Goal: Transaction & Acquisition: Subscribe to service/newsletter

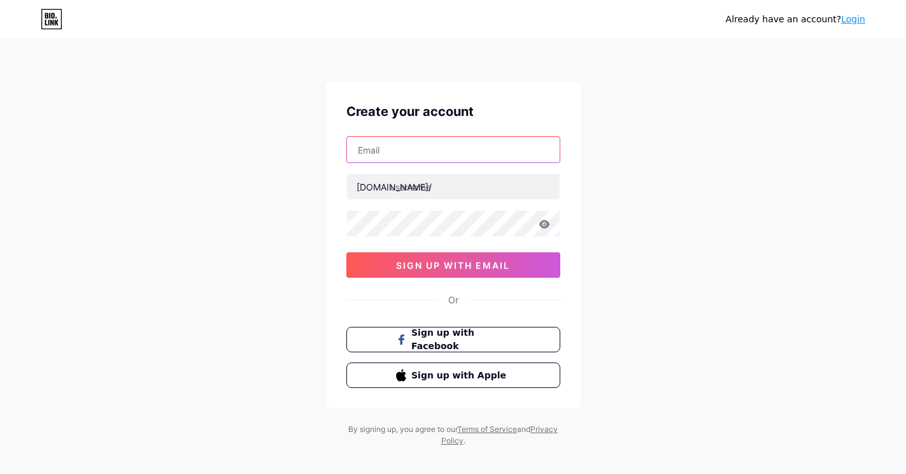
click at [375, 151] on input "text" at bounding box center [453, 149] width 213 height 25
type input "[EMAIL_ADDRESS][DOMAIN_NAME]"
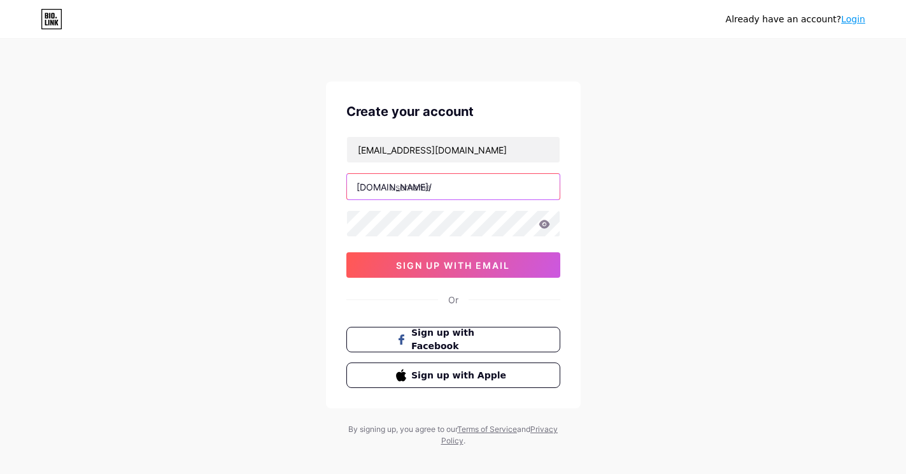
click at [417, 189] on input "text" at bounding box center [453, 186] width 213 height 25
type input "seoali"
click at [547, 224] on icon at bounding box center [544, 224] width 11 height 8
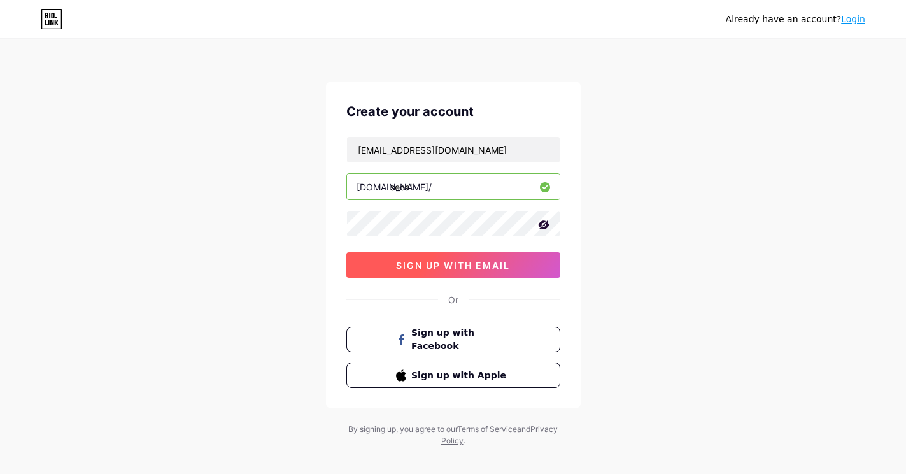
click at [417, 266] on span "sign up with email" at bounding box center [453, 265] width 114 height 11
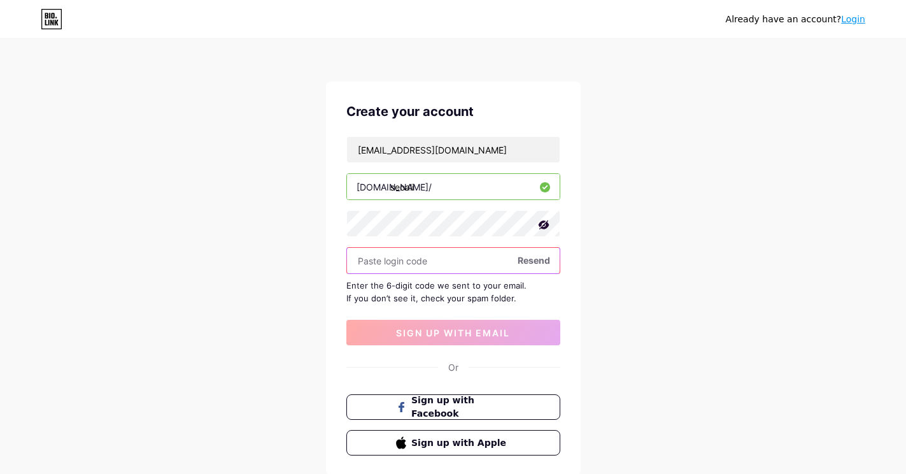
click at [409, 264] on input "text" at bounding box center [453, 260] width 213 height 25
paste input "827393"
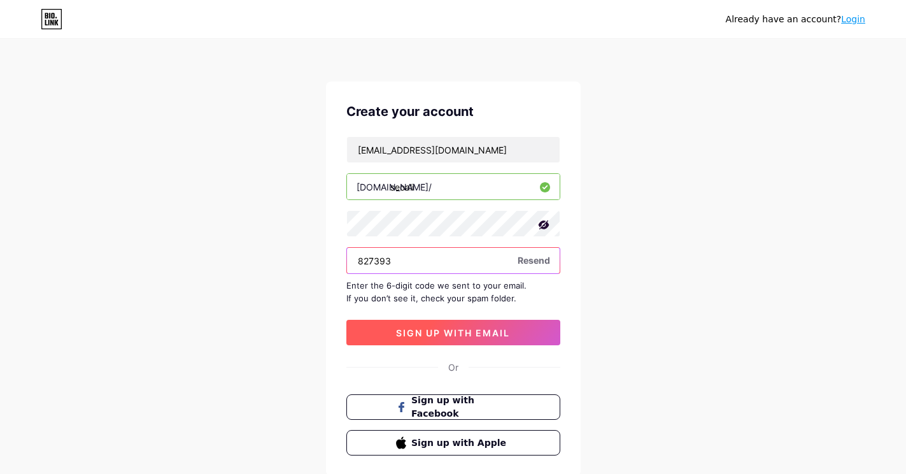
type input "827393"
click at [474, 332] on span "sign up with email" at bounding box center [453, 332] width 114 height 11
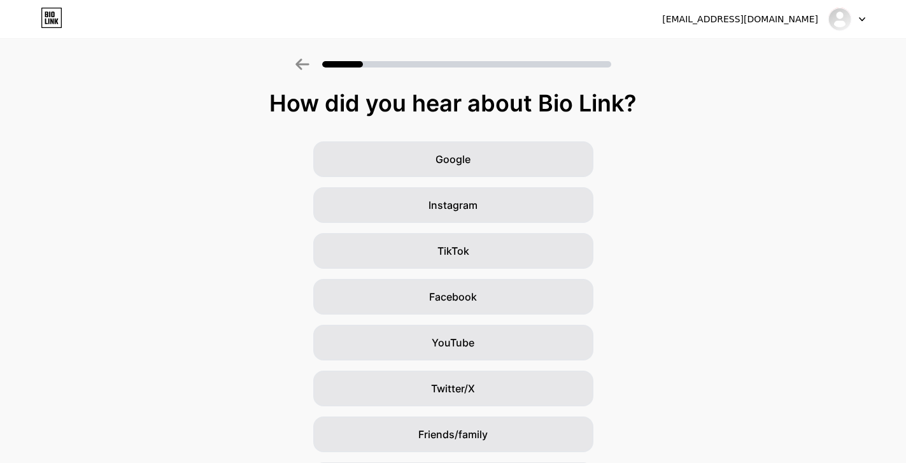
click at [859, 17] on icon at bounding box center [862, 19] width 6 height 4
click at [840, 20] on img at bounding box center [840, 19] width 20 height 20
click at [309, 66] on icon at bounding box center [303, 64] width 14 height 11
click at [302, 69] on icon at bounding box center [303, 64] width 14 height 11
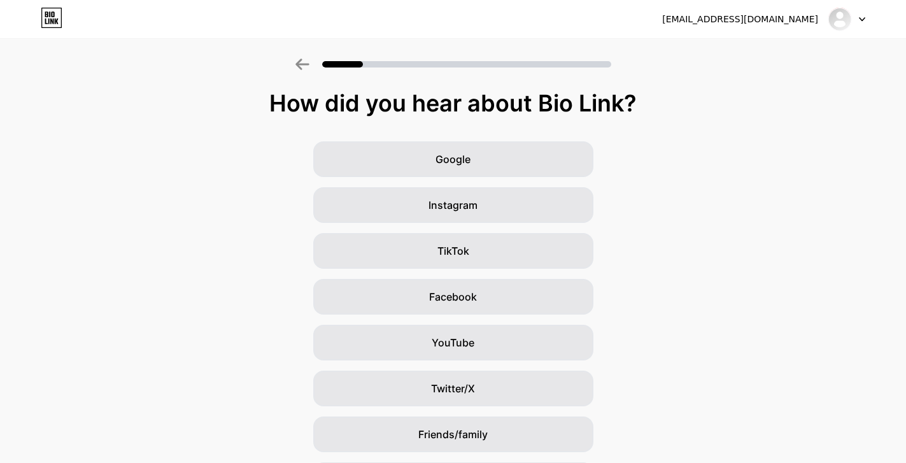
click at [863, 20] on icon at bounding box center [862, 19] width 5 height 3
drag, startPoint x: 828, startPoint y: 24, endPoint x: 834, endPoint y: 20, distance: 6.6
click at [834, 20] on div "[EMAIL_ADDRESS][DOMAIN_NAME]" at bounding box center [763, 19] width 203 height 23
click at [834, 20] on img at bounding box center [840, 19] width 20 height 20
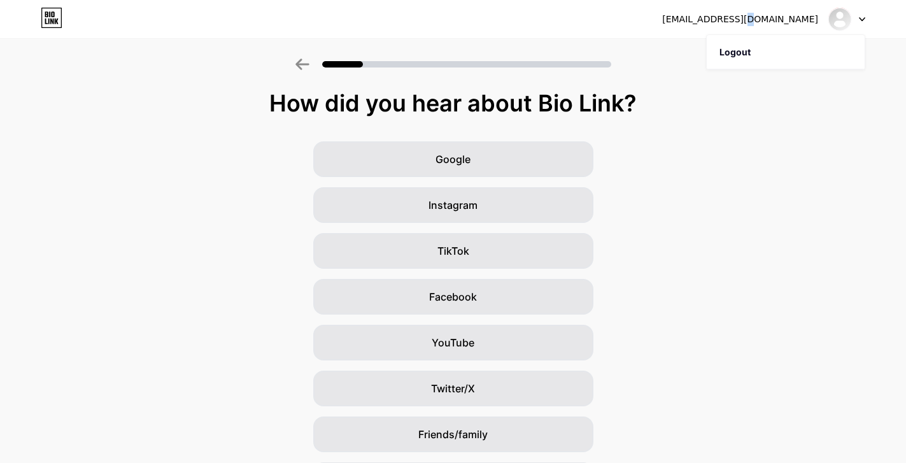
drag, startPoint x: 797, startPoint y: 31, endPoint x: 795, endPoint y: 18, distance: 12.3
click at [795, 18] on div "aliabbasb064@gmail.com Logout" at bounding box center [453, 19] width 906 height 38
click at [795, 18] on div "[EMAIL_ADDRESS][DOMAIN_NAME]" at bounding box center [740, 19] width 156 height 13
click at [823, 20] on div "[EMAIL_ADDRESS][DOMAIN_NAME]" at bounding box center [763, 19] width 203 height 23
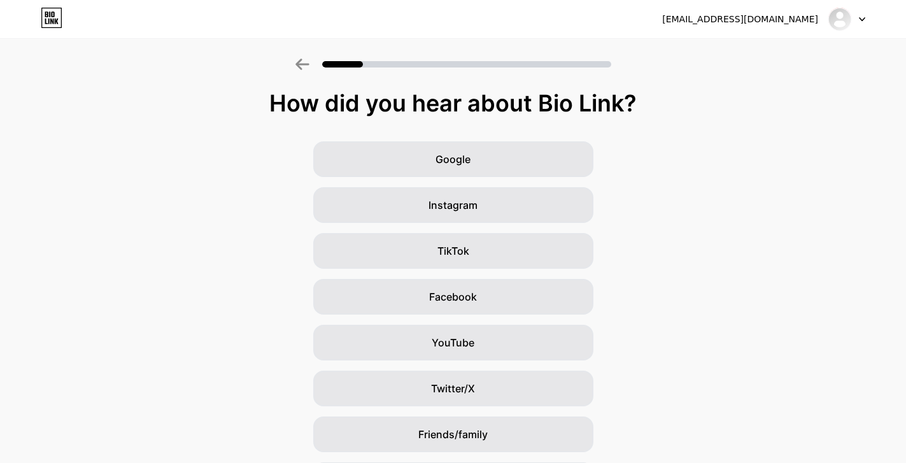
click at [803, 20] on div "[EMAIL_ADDRESS][DOMAIN_NAME]" at bounding box center [740, 19] width 156 height 13
click at [755, 18] on div "[EMAIL_ADDRESS][DOMAIN_NAME]" at bounding box center [740, 19] width 156 height 13
click at [834, 13] on img at bounding box center [840, 19] width 20 height 20
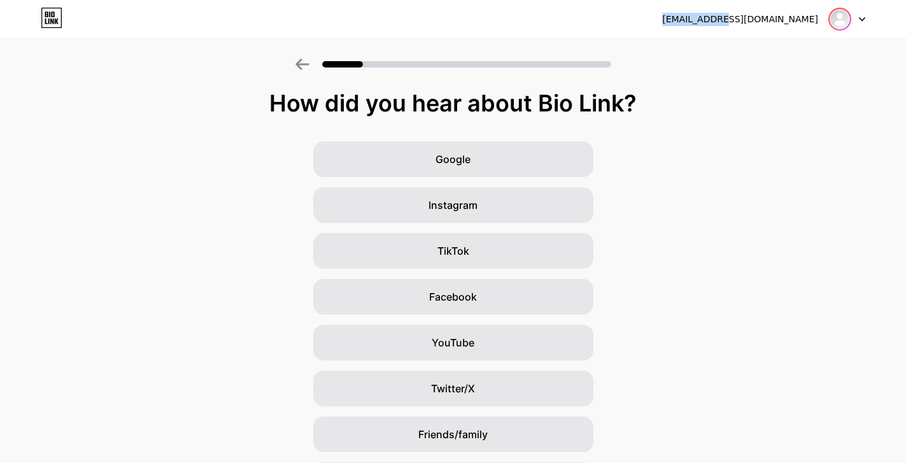
click at [834, 13] on img at bounding box center [840, 19] width 20 height 20
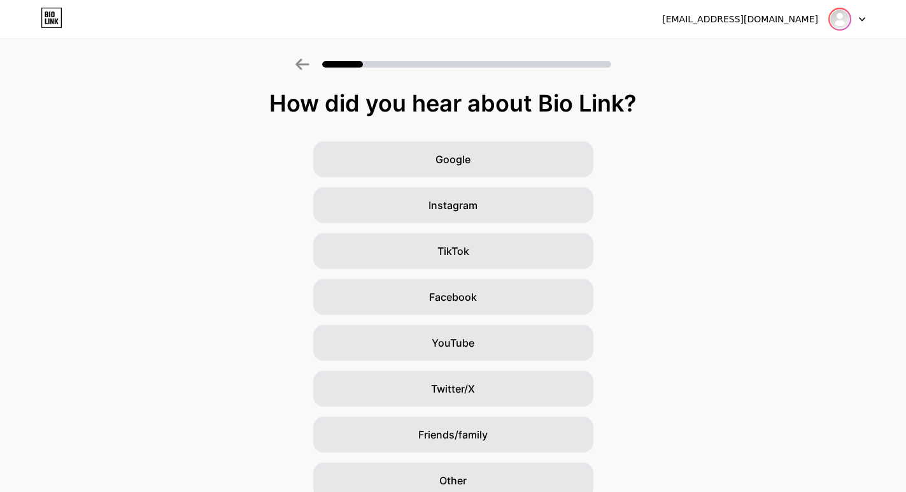
click at [837, 28] on img at bounding box center [840, 19] width 20 height 20
click at [748, 119] on div "How did you hear about Bio Link? Google Instagram TikTok Facebook YouTube Twitt…" at bounding box center [453, 294] width 906 height 408
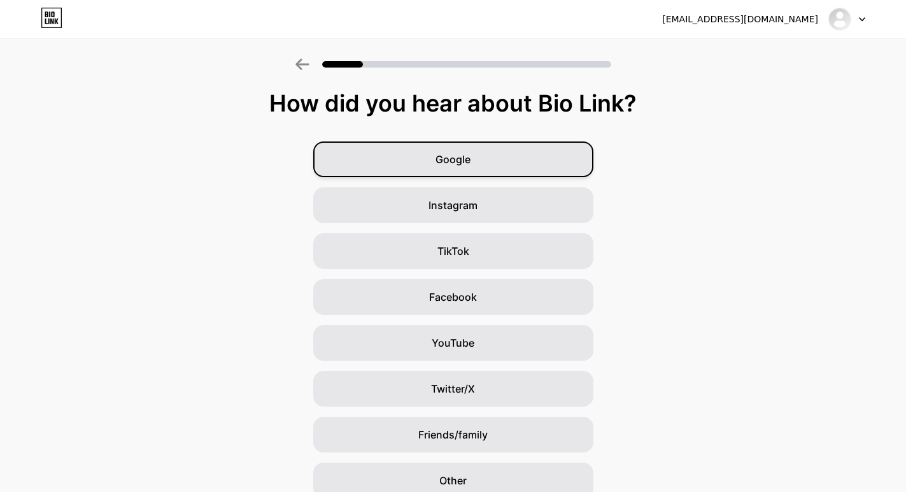
click at [580, 159] on div "Google" at bounding box center [453, 159] width 280 height 36
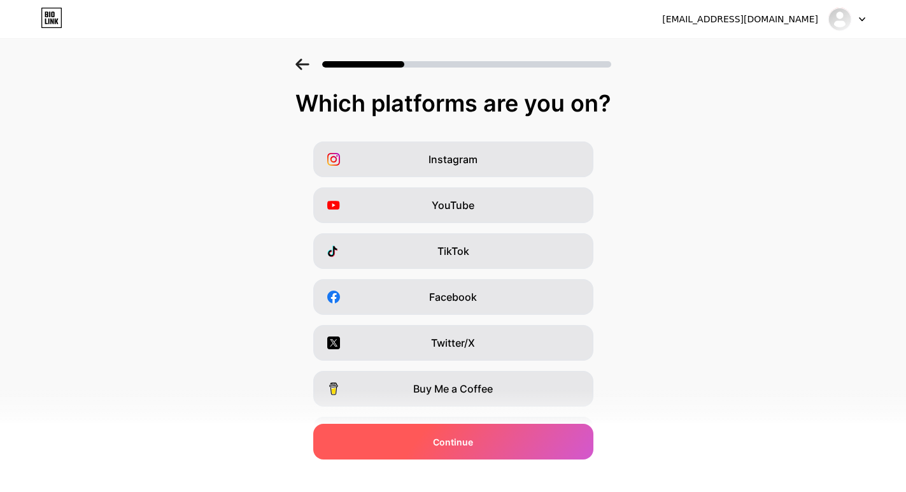
click at [498, 447] on div "Continue" at bounding box center [453, 442] width 280 height 36
click at [491, 447] on div "Continue" at bounding box center [453, 442] width 280 height 36
click at [443, 440] on span "Continue" at bounding box center [453, 441] width 40 height 13
click at [415, 445] on div "Continue" at bounding box center [453, 442] width 280 height 36
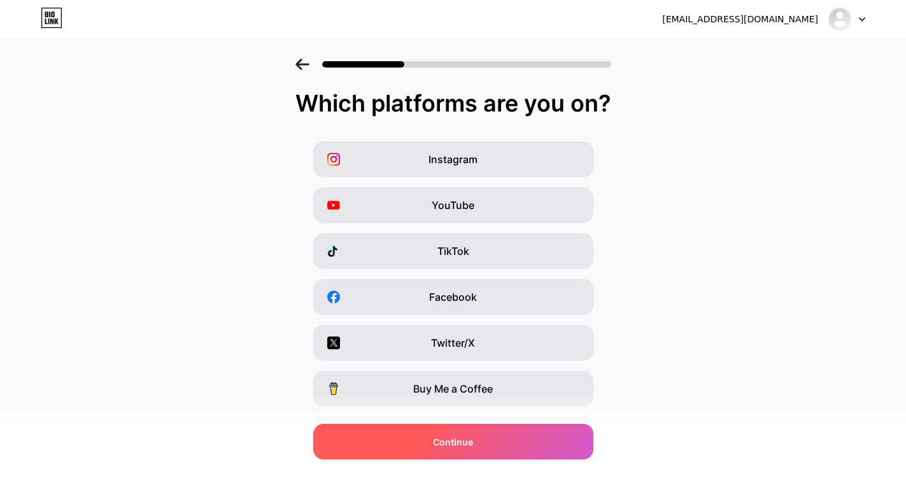
click at [415, 445] on div "Continue" at bounding box center [453, 442] width 280 height 36
click at [466, 444] on span "Continue" at bounding box center [453, 441] width 40 height 13
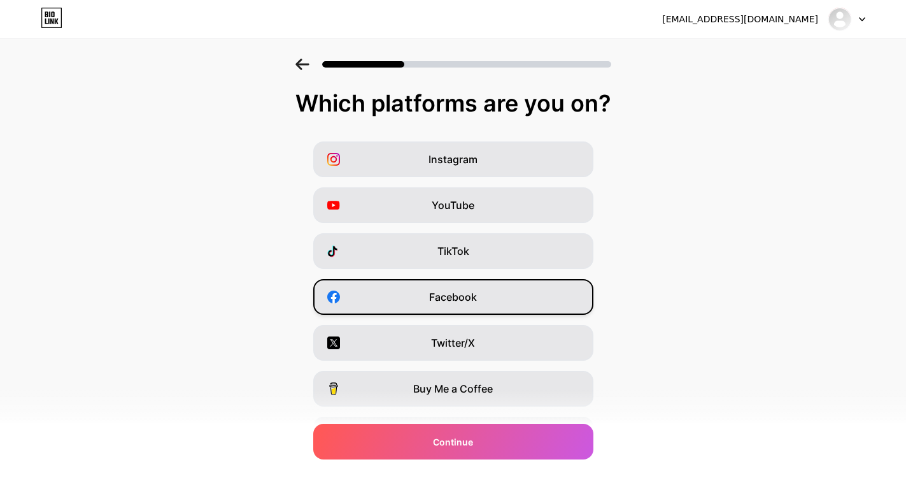
click at [440, 292] on span "Facebook" at bounding box center [453, 296] width 48 height 15
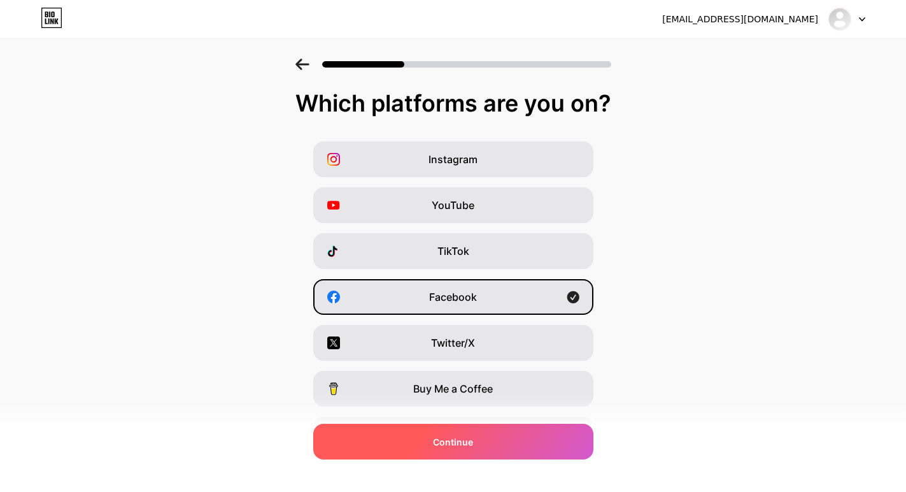
click at [457, 447] on span "Continue" at bounding box center [453, 441] width 40 height 13
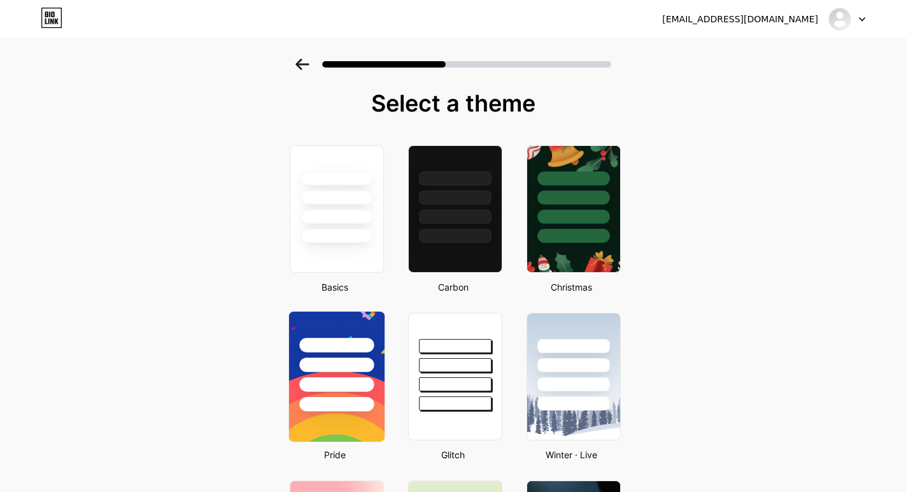
click at [359, 399] on div at bounding box center [336, 404] width 75 height 15
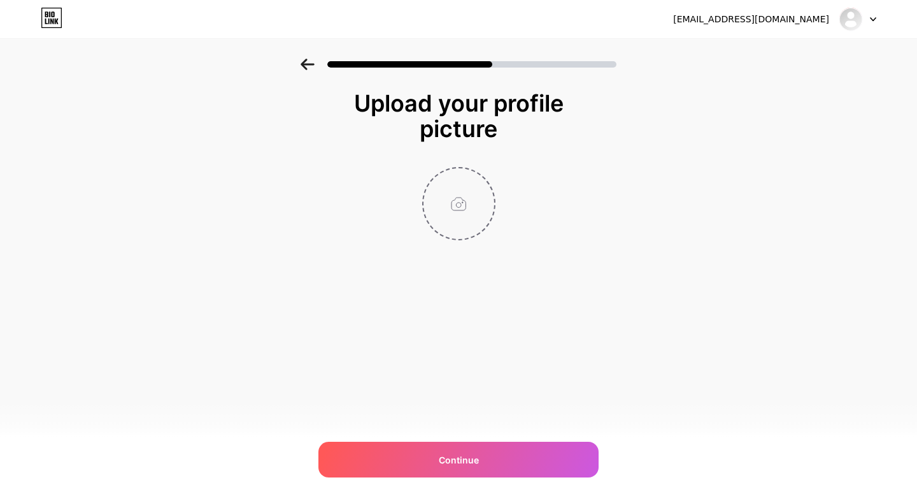
click at [462, 214] on input "file" at bounding box center [459, 203] width 71 height 71
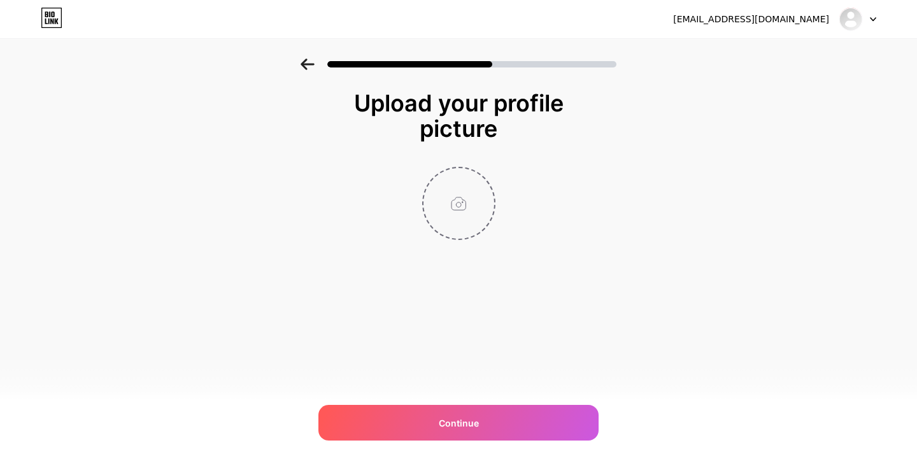
click at [477, 196] on input "file" at bounding box center [459, 203] width 71 height 71
type input "C:\fakepath\top-seo-company-pakistan.png"
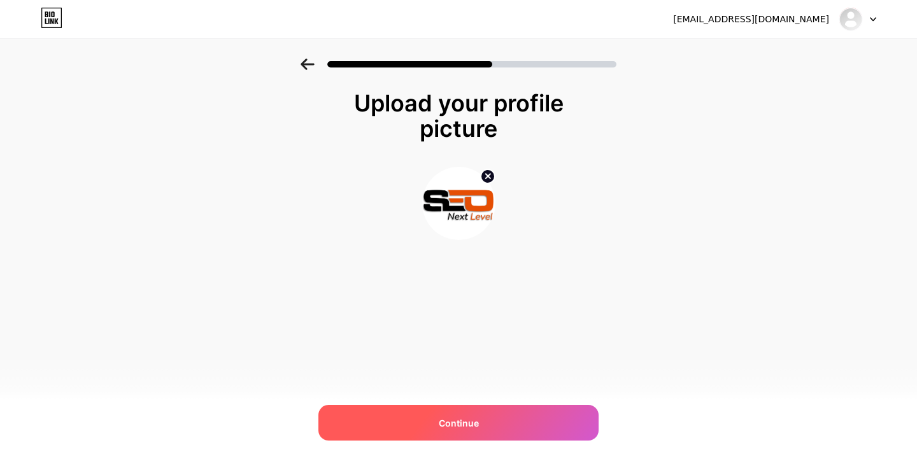
click at [459, 422] on span "Continue" at bounding box center [459, 423] width 40 height 13
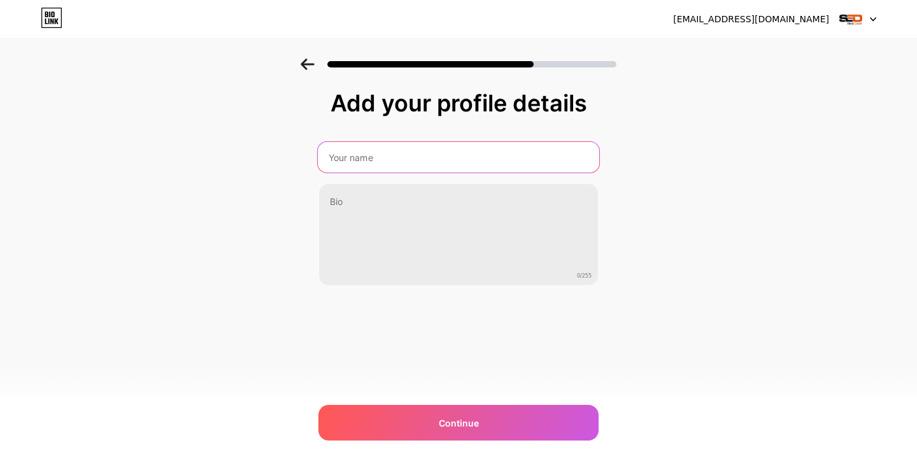
click at [344, 160] on input "text" at bounding box center [459, 157] width 282 height 31
type input "aliabbas"
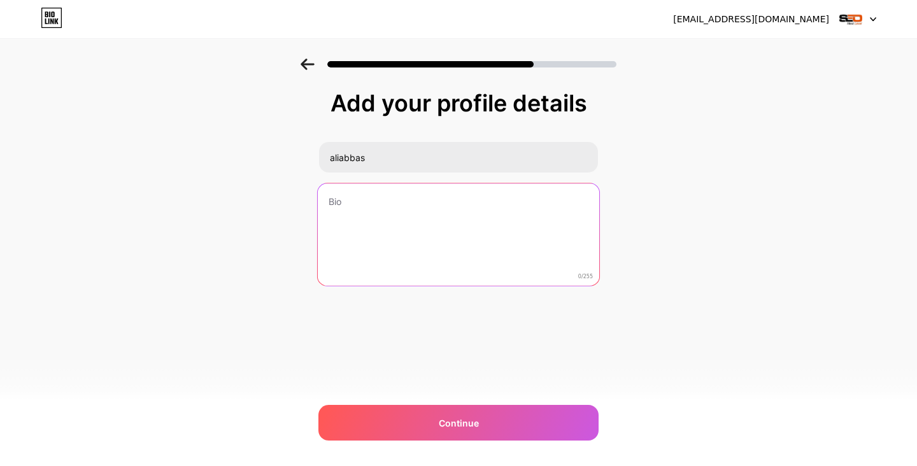
click at [336, 210] on textarea at bounding box center [459, 235] width 282 height 104
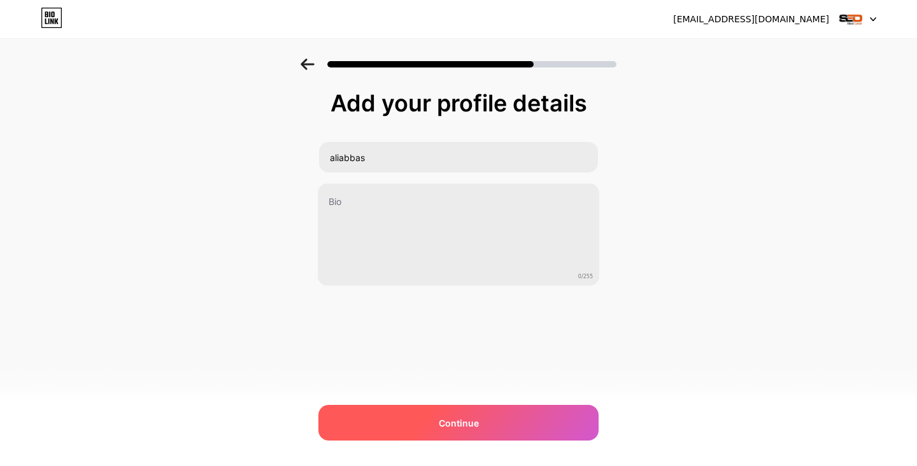
click at [461, 413] on div "Continue" at bounding box center [458, 423] width 280 height 36
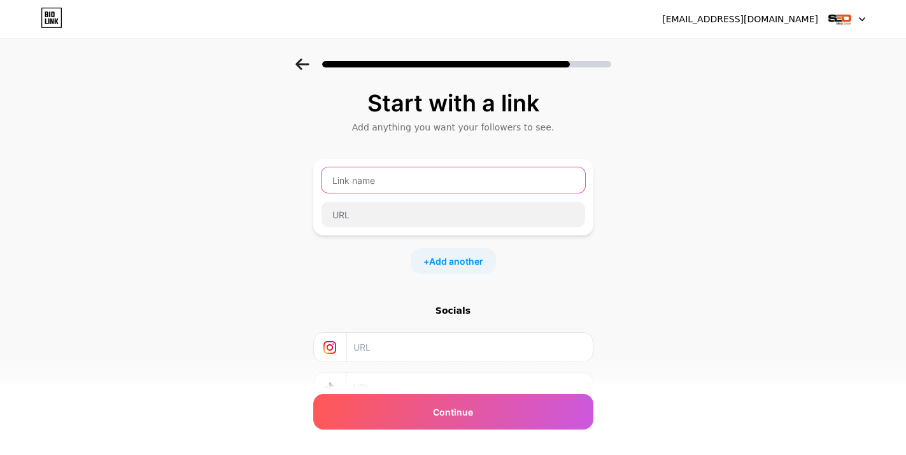
click at [360, 182] on input "text" at bounding box center [454, 180] width 264 height 25
type input "seonextlevel"
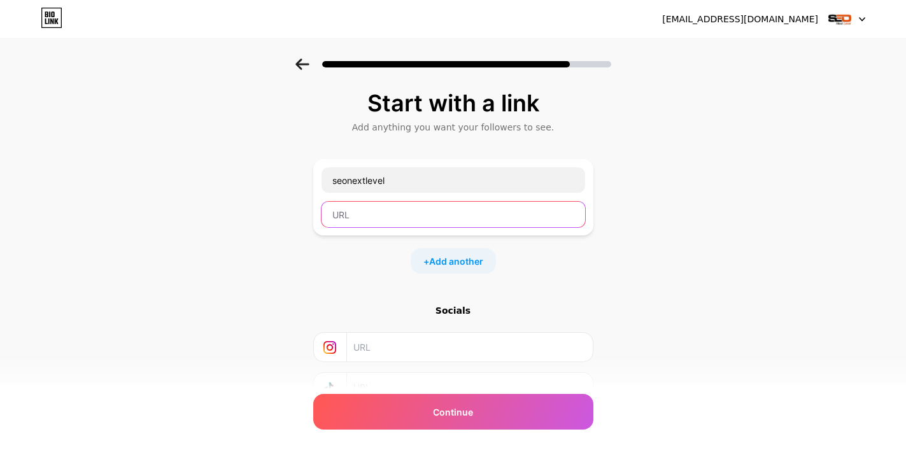
click at [352, 224] on input "text" at bounding box center [454, 214] width 264 height 25
drag, startPoint x: 380, startPoint y: 212, endPoint x: 364, endPoint y: 220, distance: 17.4
click at [364, 220] on input "text" at bounding box center [454, 214] width 264 height 25
drag, startPoint x: 387, startPoint y: 241, endPoint x: 377, endPoint y: 220, distance: 22.5
click at [377, 220] on input "text" at bounding box center [454, 214] width 264 height 25
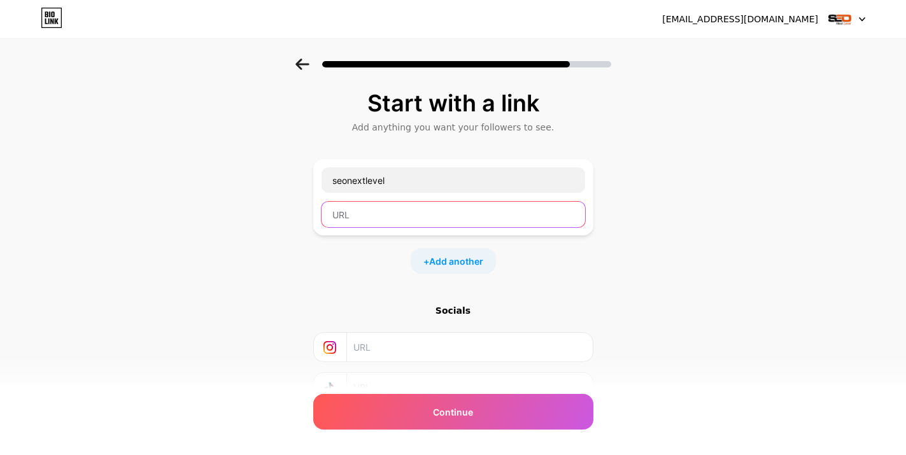
click at [377, 220] on input "text" at bounding box center [454, 214] width 264 height 25
paste input "https://seonextlevel.com/"
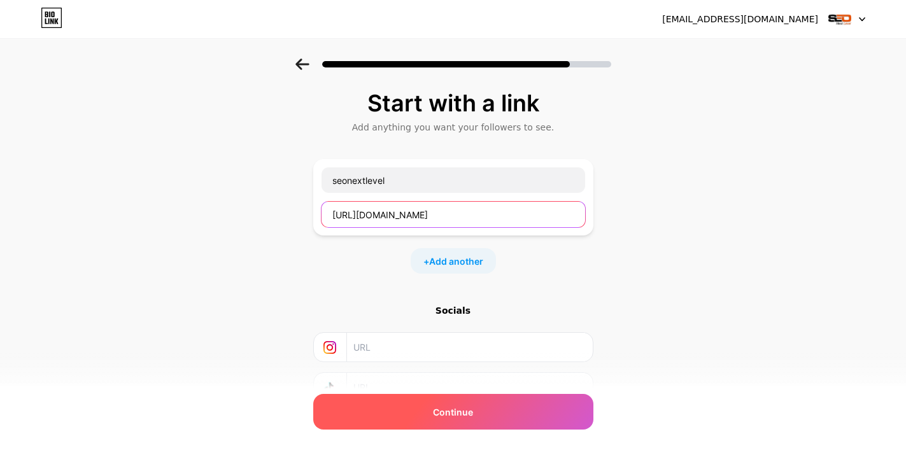
type input "https://seonextlevel.com/"
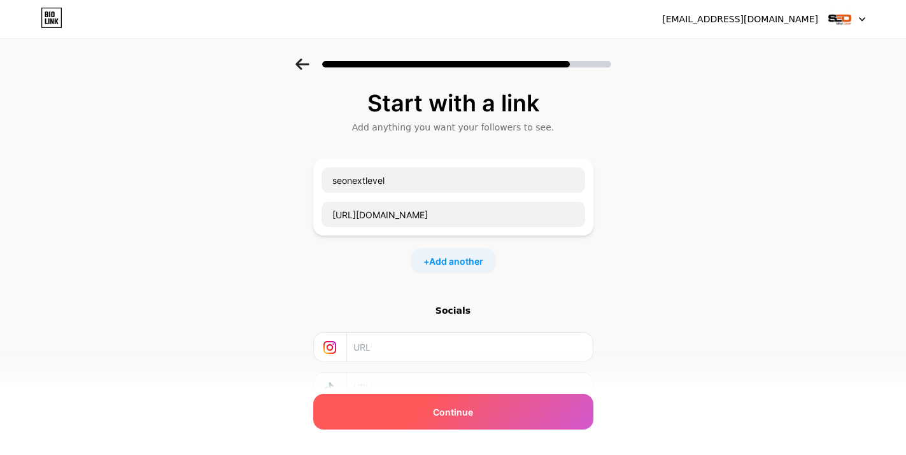
click at [452, 412] on span "Continue" at bounding box center [453, 412] width 40 height 13
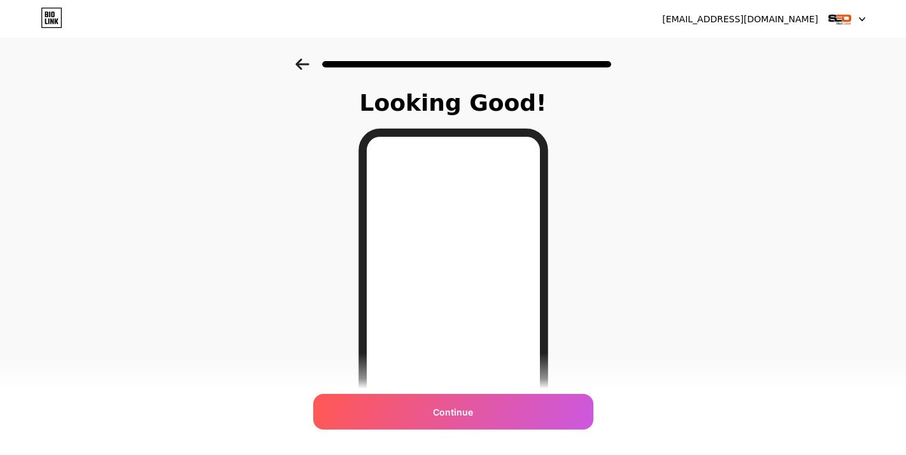
click at [452, 412] on span "Continue" at bounding box center [453, 412] width 40 height 13
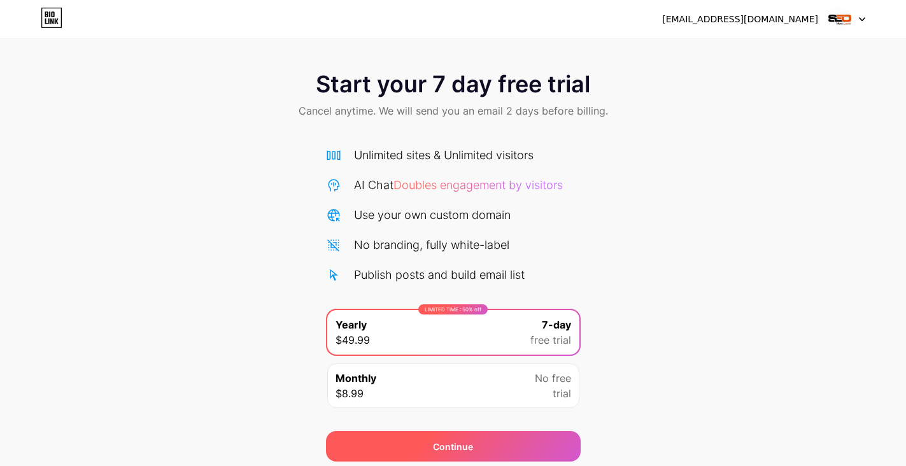
click at [418, 448] on div "Continue" at bounding box center [453, 446] width 255 height 31
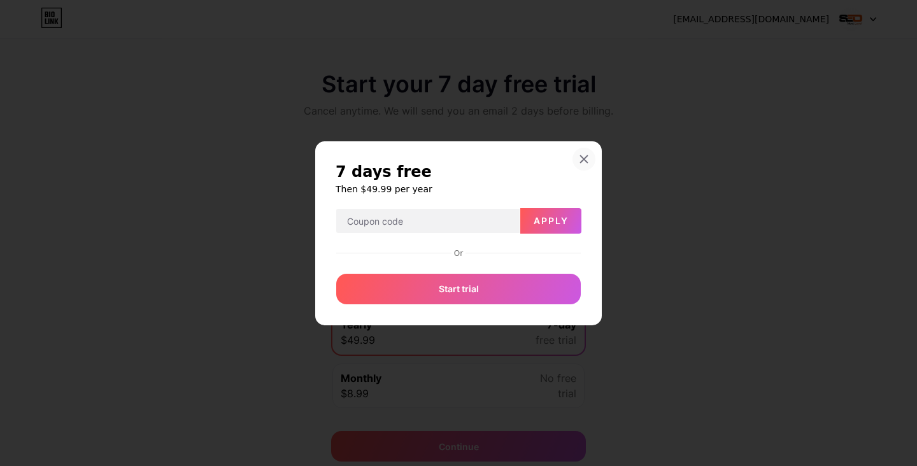
click at [585, 159] on icon at bounding box center [584, 158] width 7 height 7
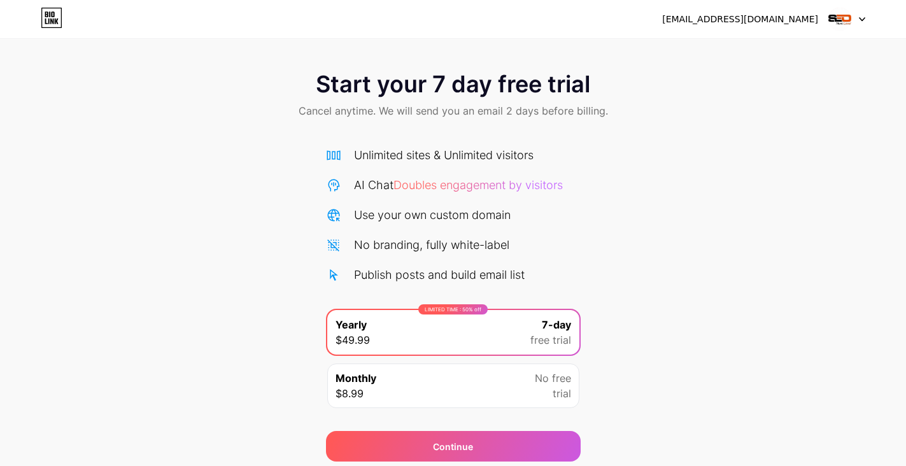
click at [861, 15] on div at bounding box center [847, 19] width 37 height 23
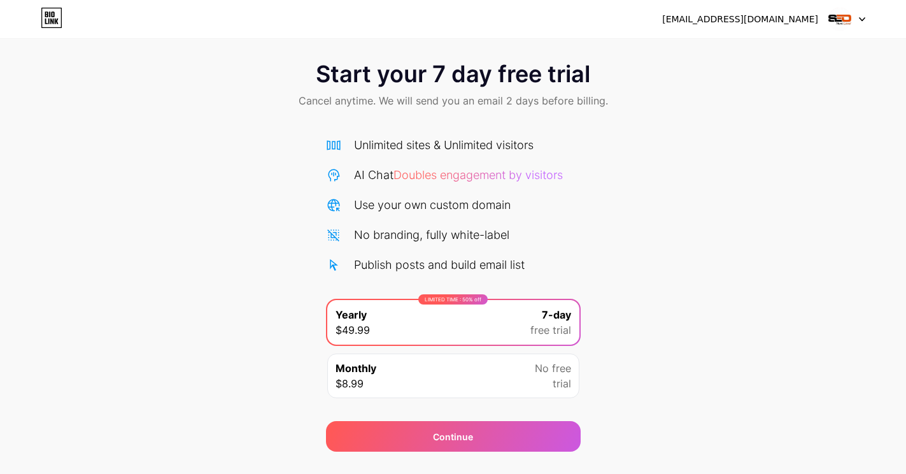
scroll to position [39, 0]
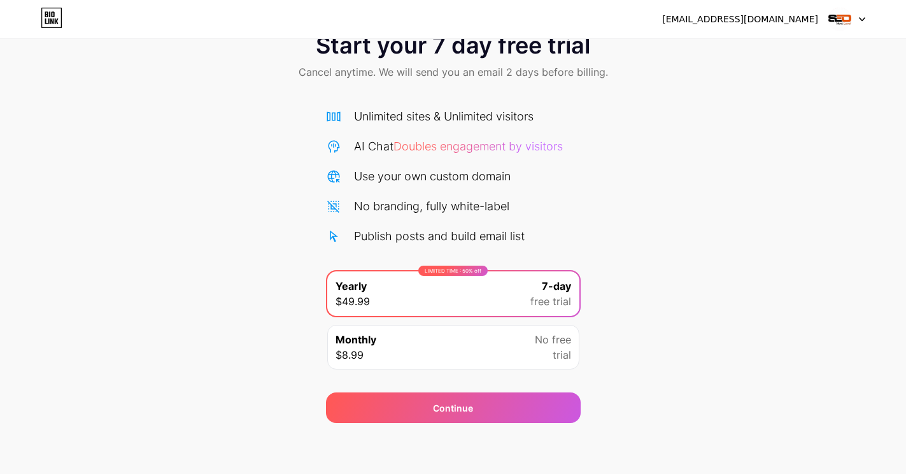
click at [854, 24] on div at bounding box center [847, 19] width 37 height 23
click at [754, 127] on div "Start your 7 day free trial Cancel anytime. We will send you an email 2 days be…" at bounding box center [453, 221] width 906 height 403
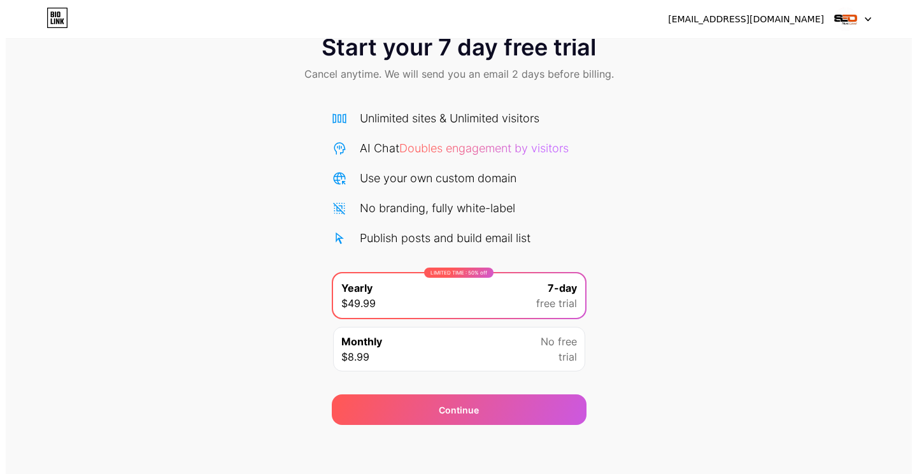
scroll to position [0, 0]
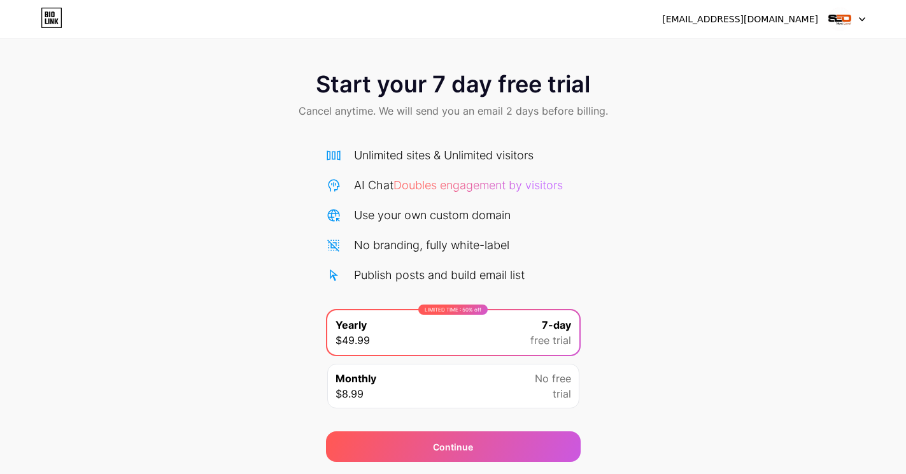
click at [843, 17] on img at bounding box center [840, 19] width 24 height 24
click at [808, 93] on div "Start your 7 day free trial Cancel anytime. We will send you an email 2 days be…" at bounding box center [453, 96] width 906 height 75
click at [857, 18] on div at bounding box center [847, 19] width 37 height 23
click at [772, 18] on div "[EMAIL_ADDRESS][DOMAIN_NAME]" at bounding box center [740, 19] width 156 height 13
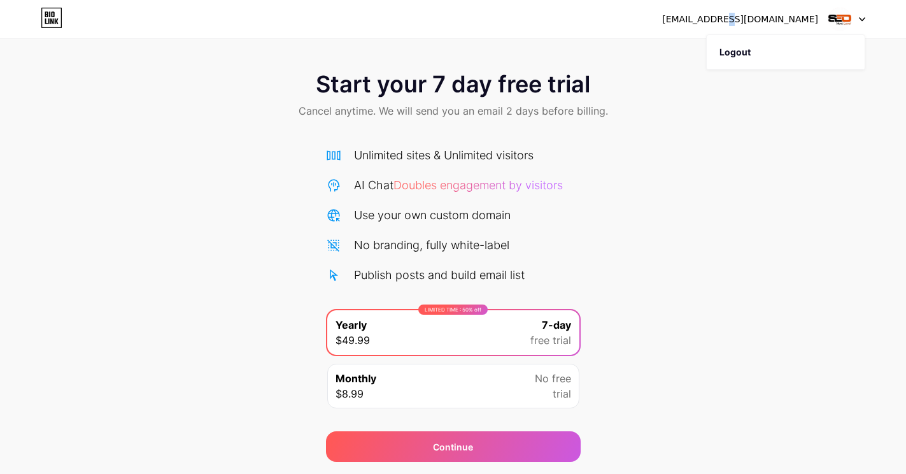
click at [841, 13] on img at bounding box center [840, 19] width 24 height 24
